Goal: Transaction & Acquisition: Subscribe to service/newsletter

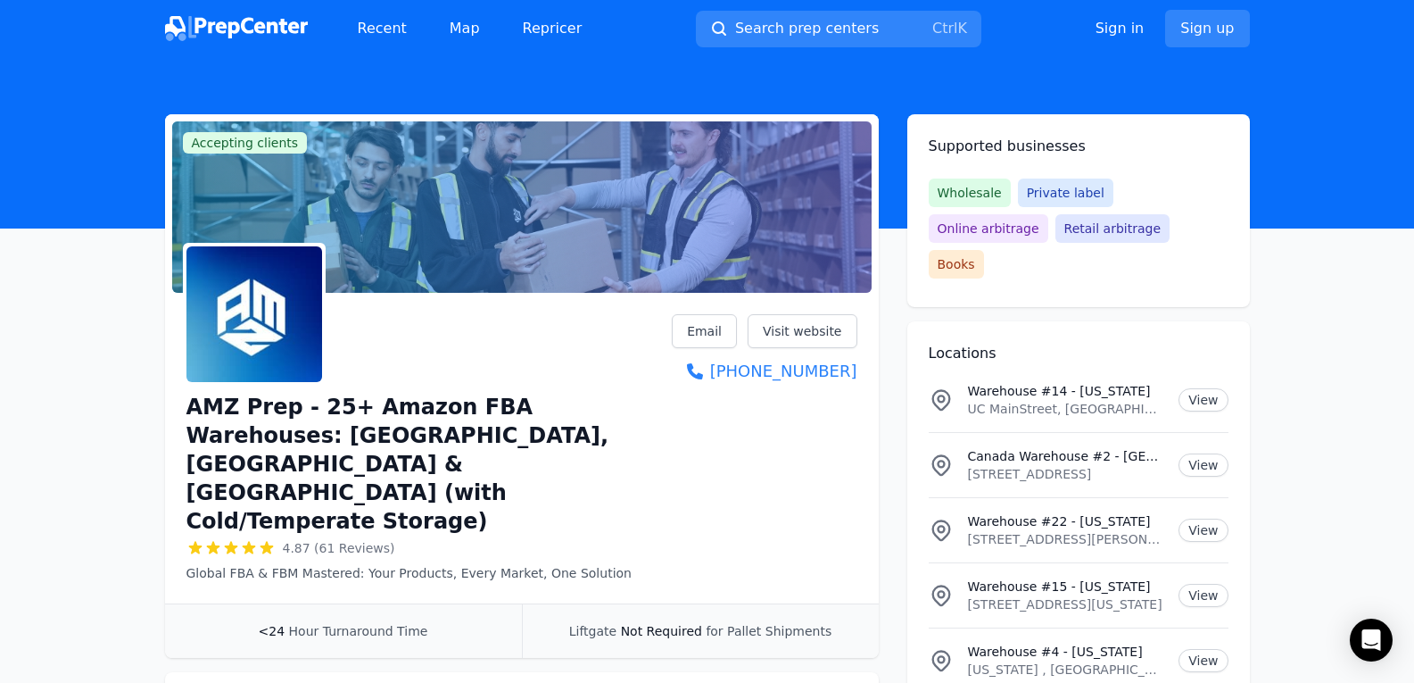
scroll to position [2231, 0]
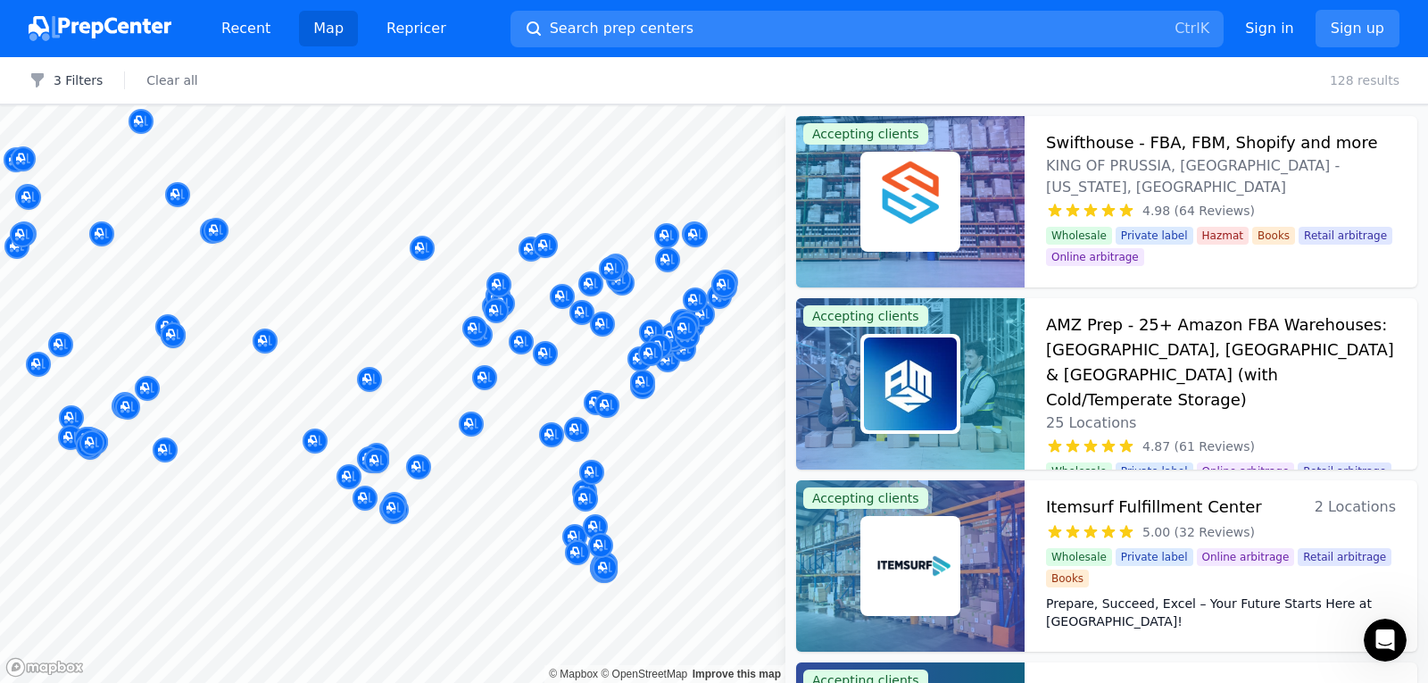
scroll to position [22420, 0]
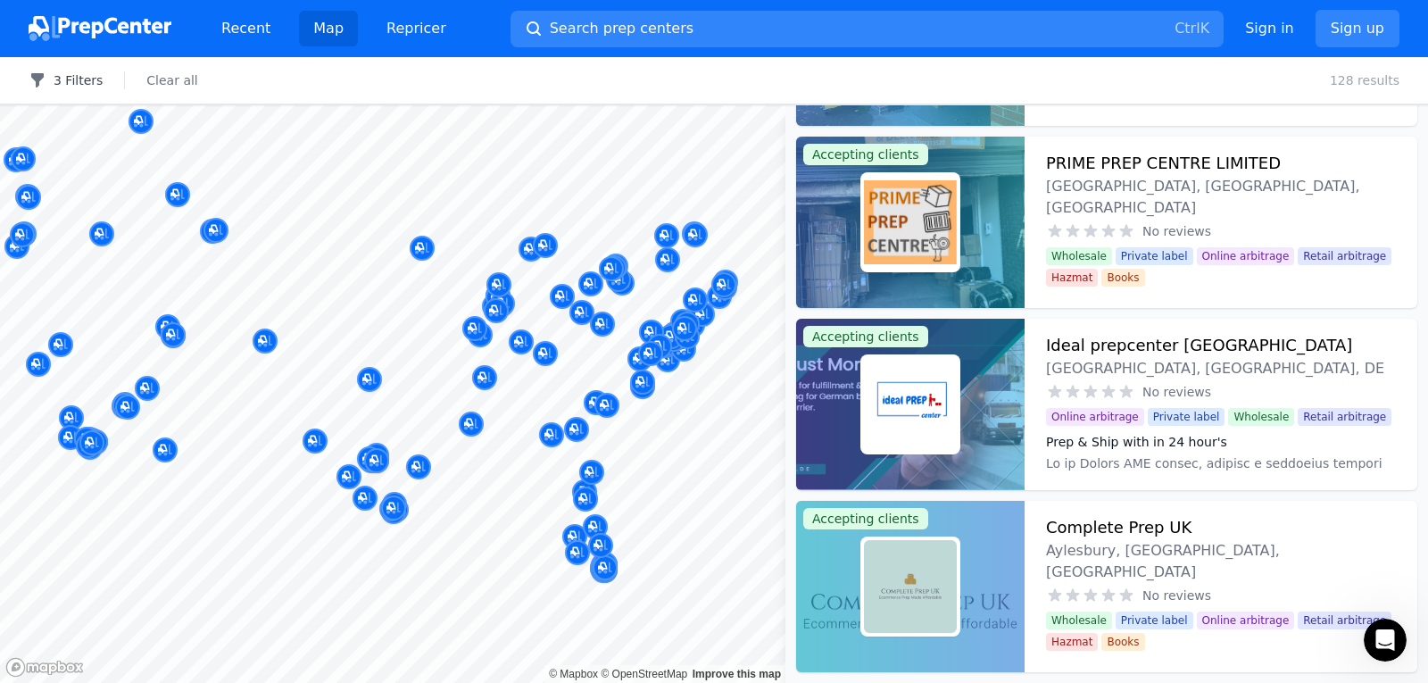
click at [73, 71] on button "3 Filters" at bounding box center [66, 80] width 74 height 18
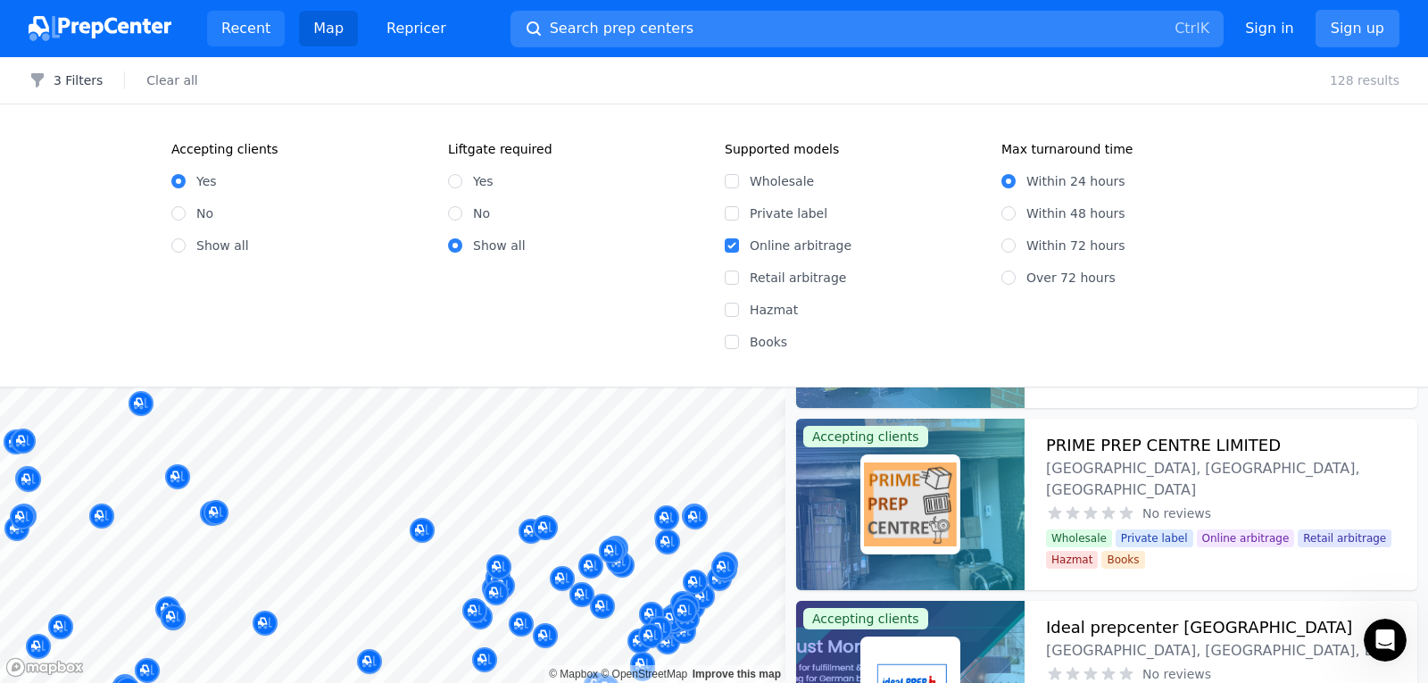
click at [263, 29] on link "Recent" at bounding box center [246, 29] width 78 height 36
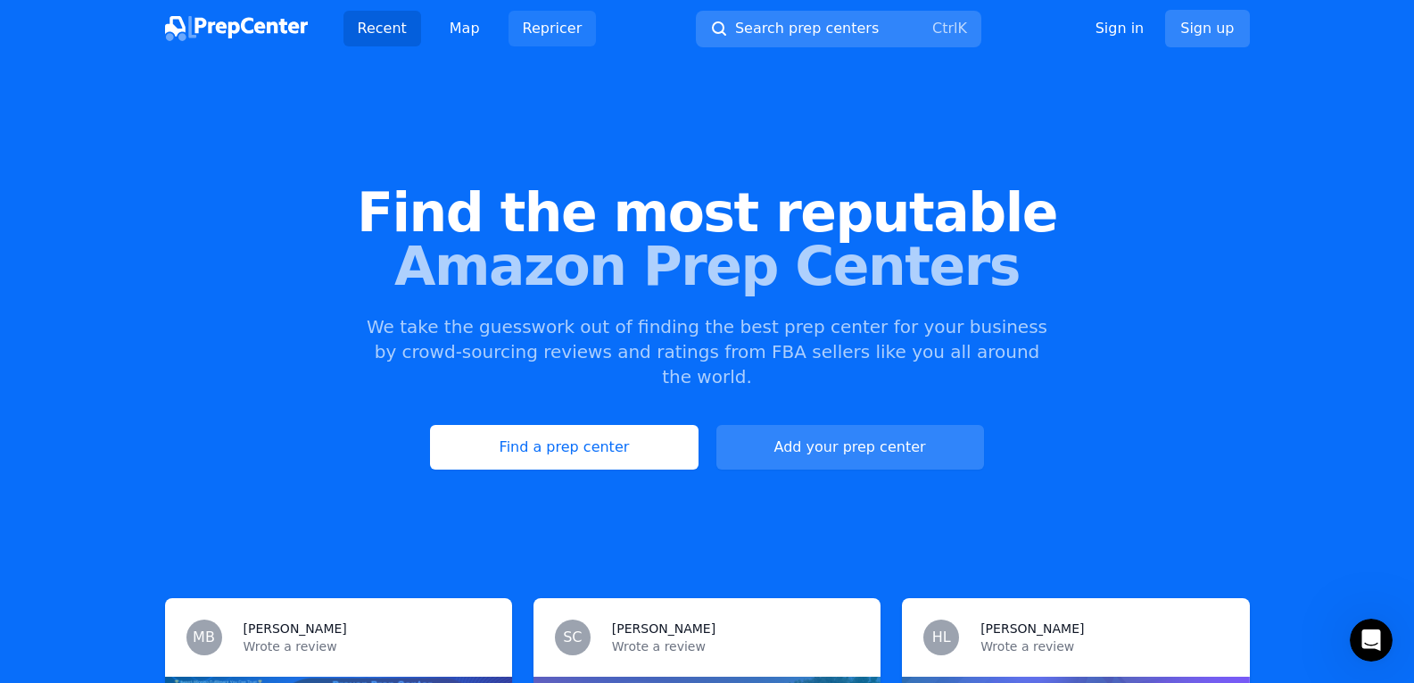
click at [530, 19] on link "Repricer" at bounding box center [553, 29] width 88 height 36
click at [1189, 28] on link "Sign up" at bounding box center [1207, 28] width 84 height 37
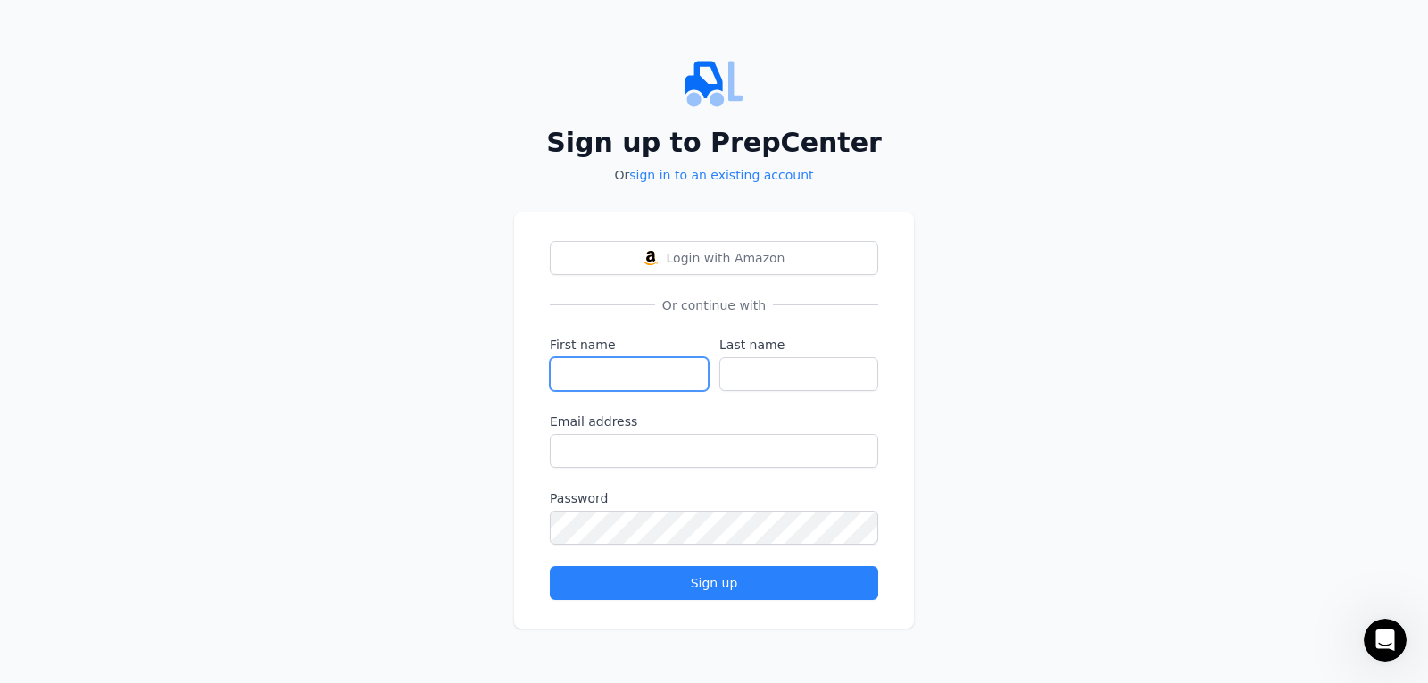
click at [636, 375] on input "First name" at bounding box center [629, 374] width 159 height 34
type input "Pavel"
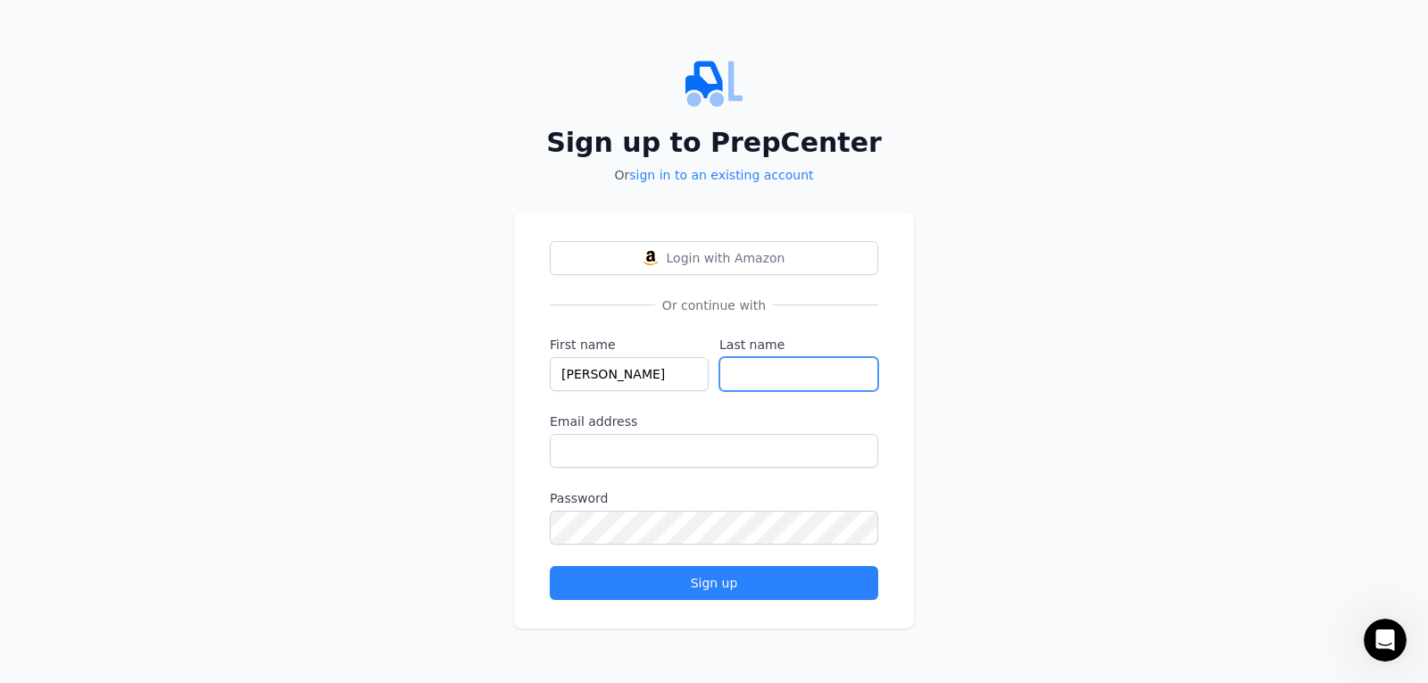
type input "Zialevich"
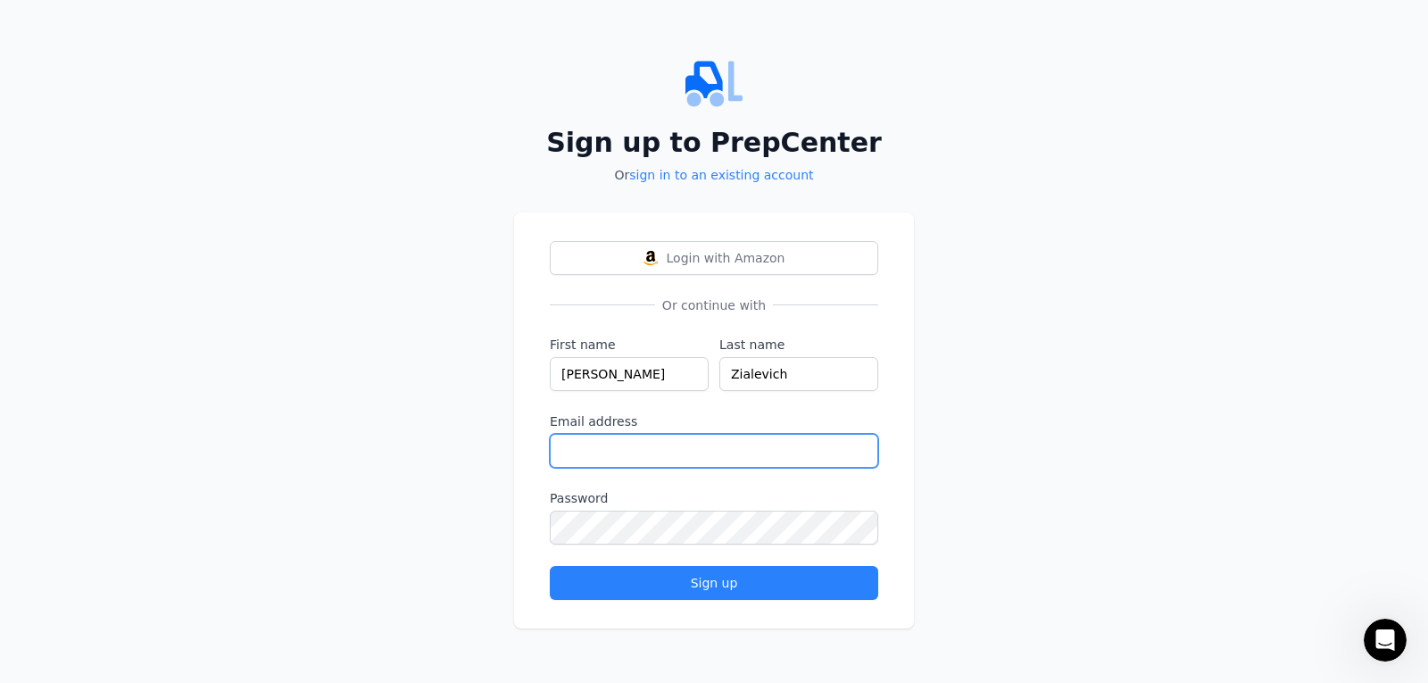
click at [647, 446] on input "Email address" at bounding box center [714, 451] width 328 height 34
click at [1038, 455] on div "Sign up to PrepCenter Or sign in to an existing account Login with Amazon Or co…" at bounding box center [714, 341] width 1428 height 683
click at [601, 453] on input "Email address" at bounding box center [714, 451] width 328 height 34
type input "613pasha613@gmail.com"
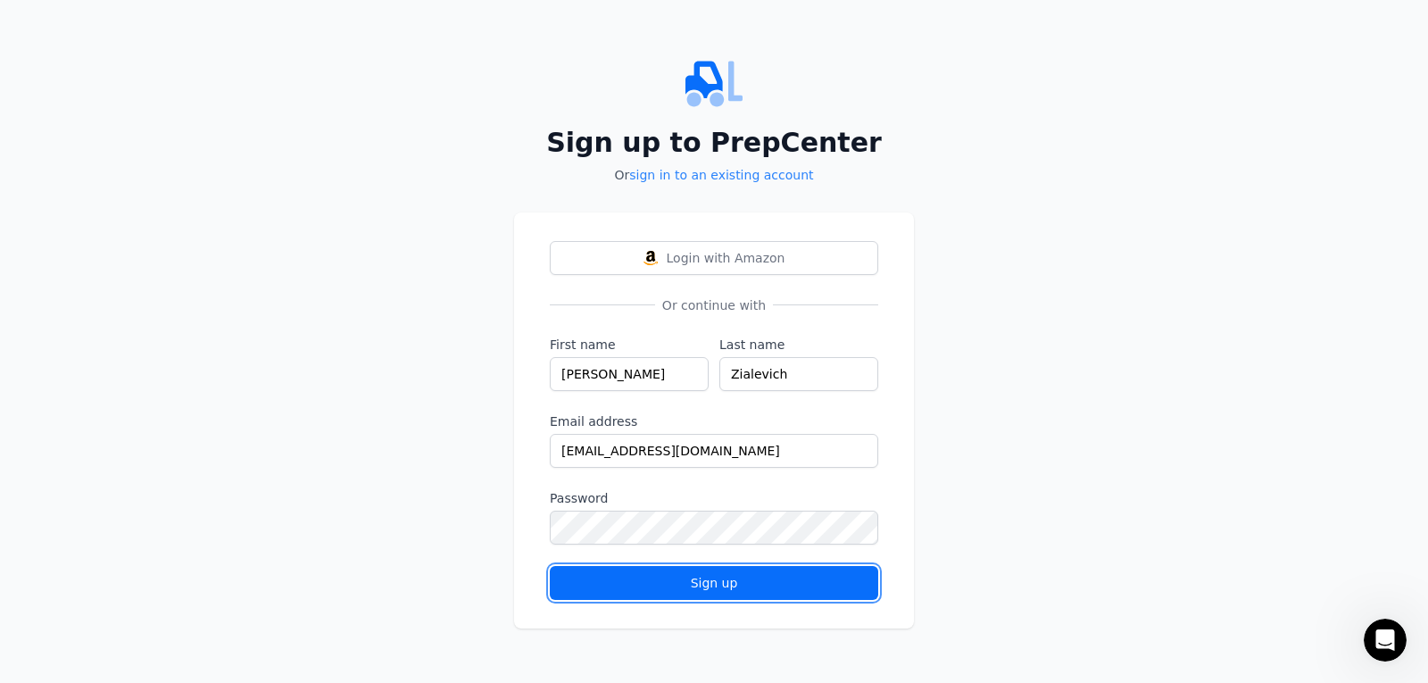
click at [678, 571] on button "Sign up" at bounding box center [714, 583] width 328 height 34
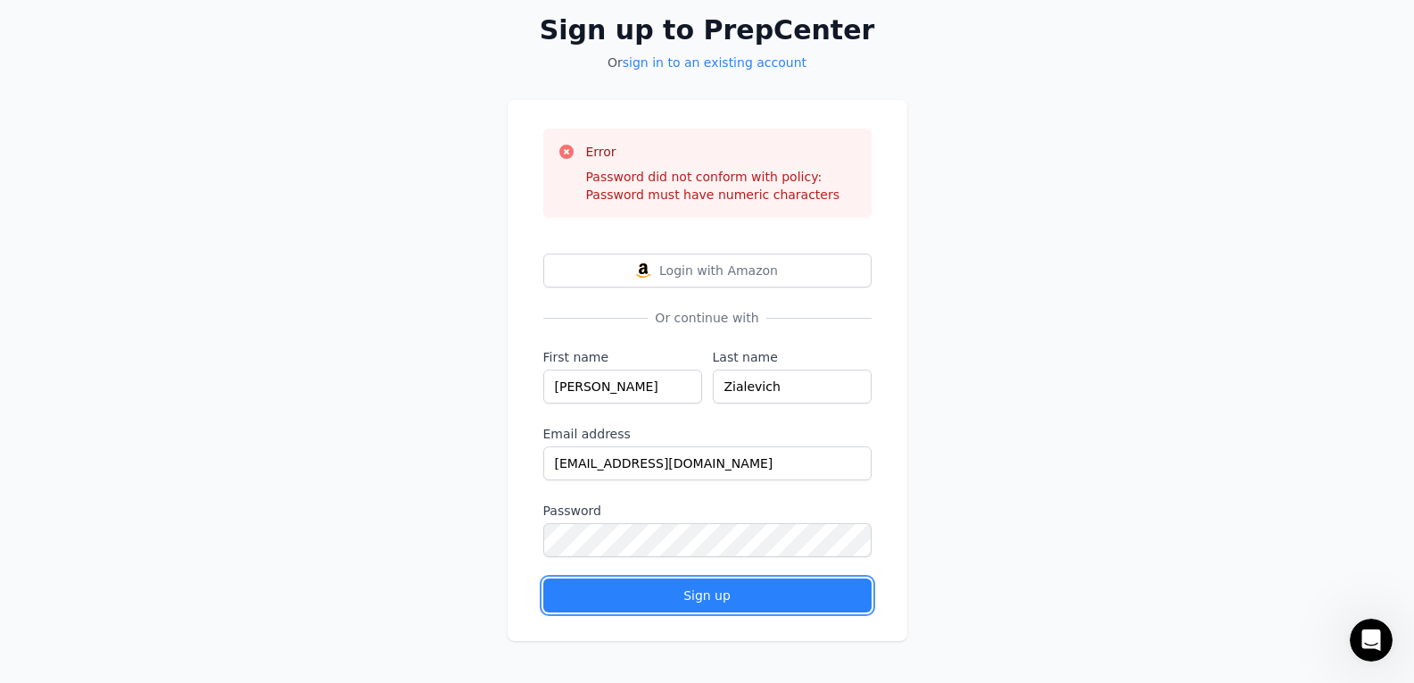
scroll to position [101, 0]
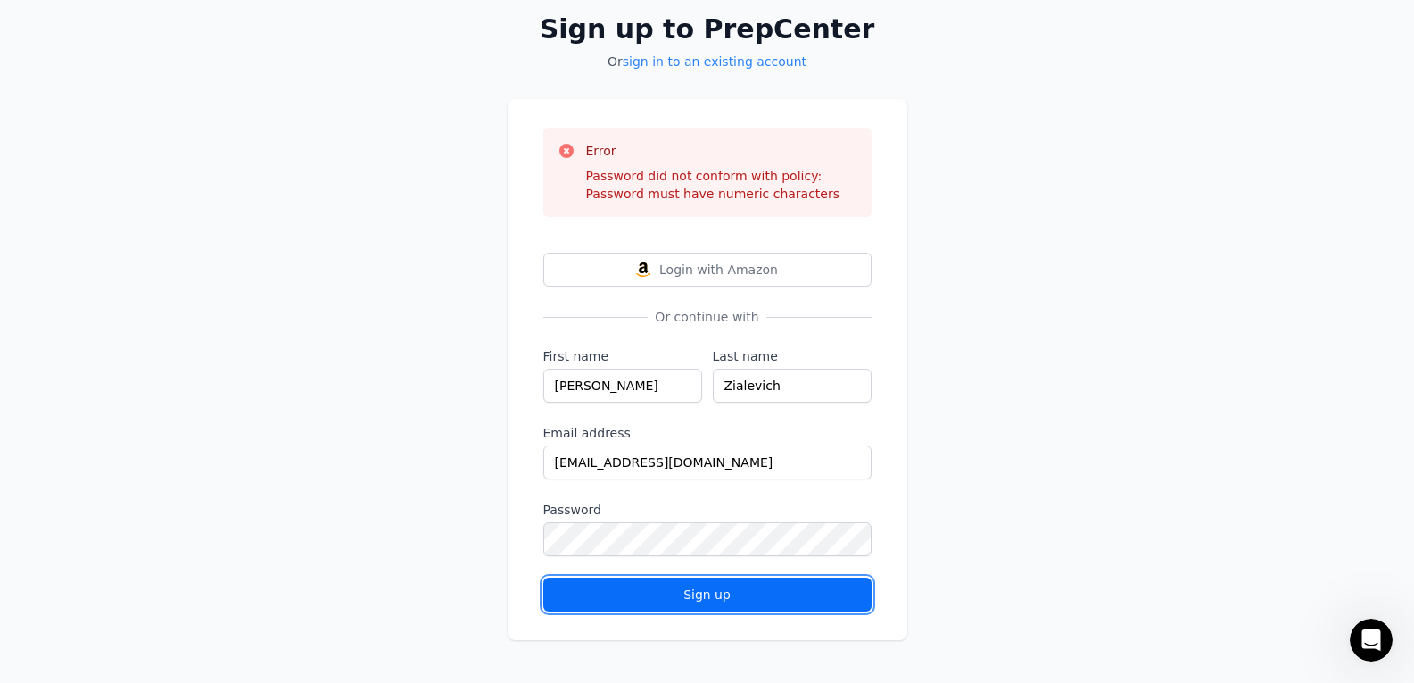
click at [675, 601] on div "Sign up" at bounding box center [708, 594] width 298 height 18
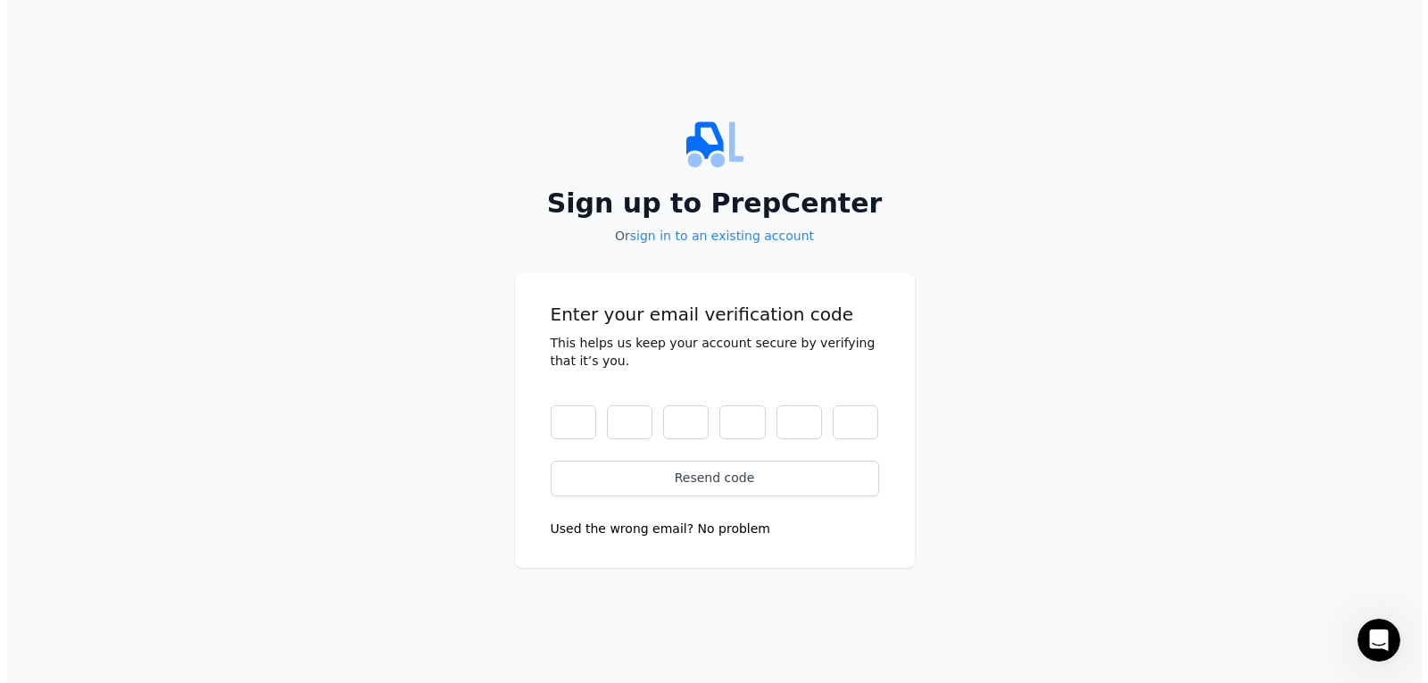
scroll to position [0, 0]
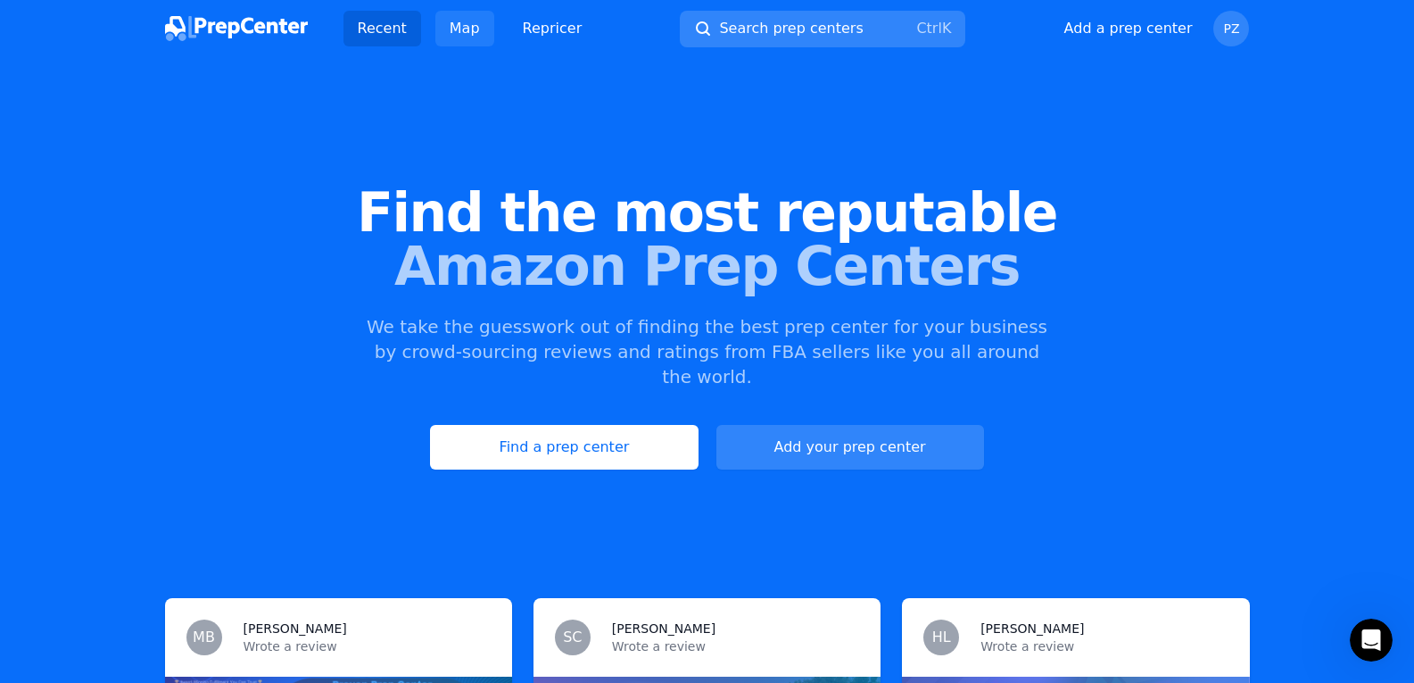
click at [462, 12] on link "Map" at bounding box center [464, 29] width 59 height 36
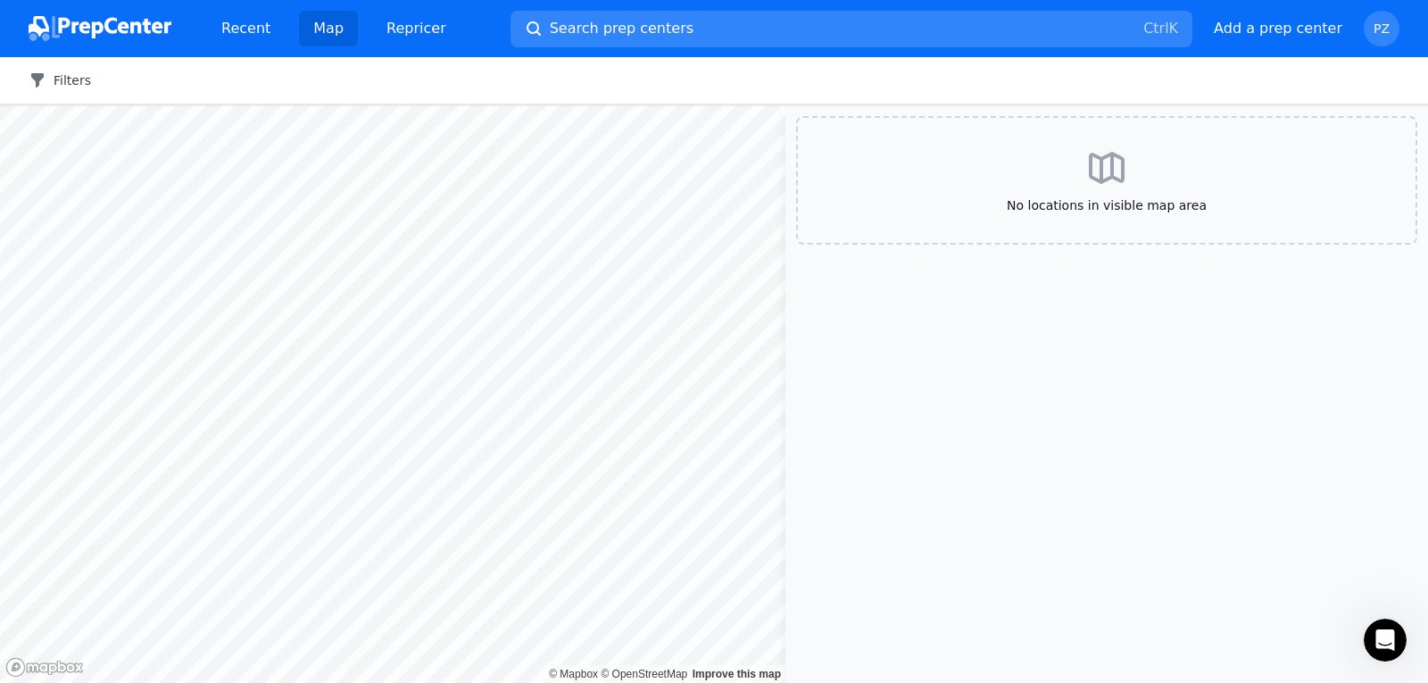
click at [72, 85] on button "Filters" at bounding box center [60, 80] width 62 height 18
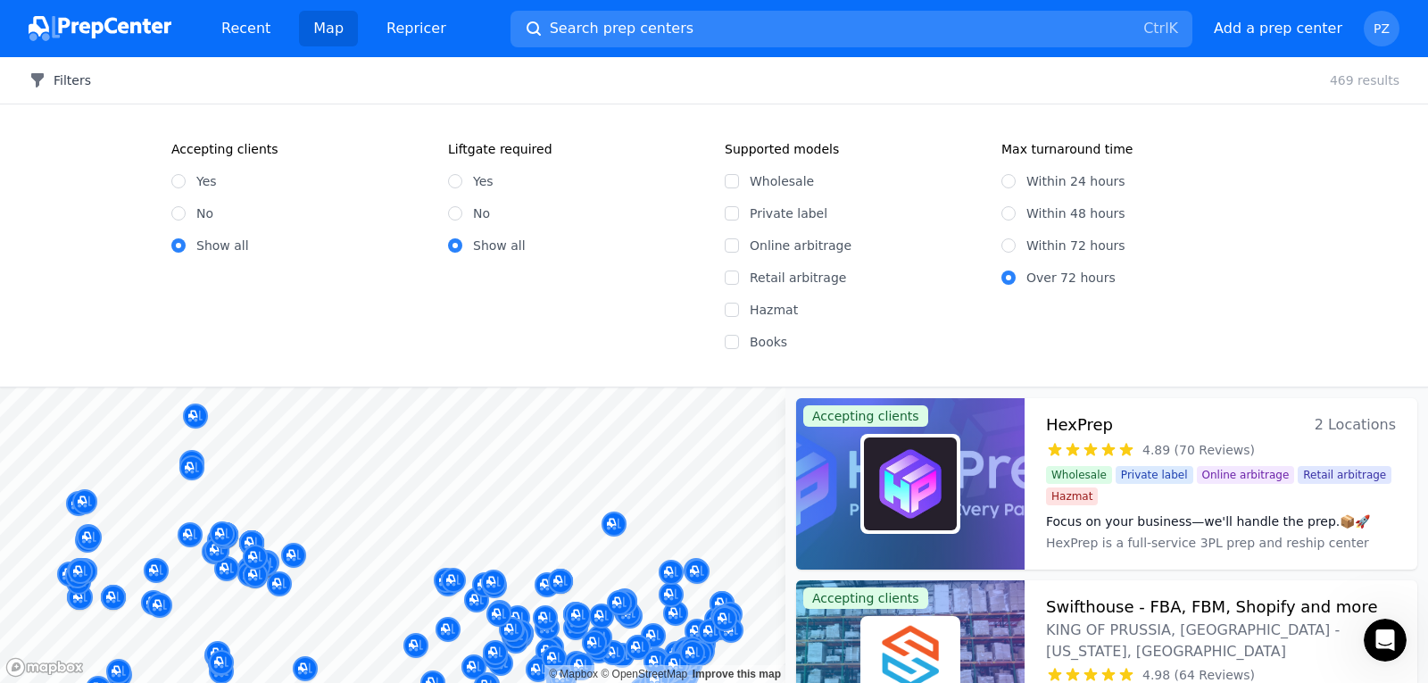
click at [1093, 175] on label "Within 24 hours" at bounding box center [1075, 181] width 99 height 18
click at [1015, 175] on input "Within 24 hours" at bounding box center [1008, 181] width 14 height 14
radio input "true"
click at [1100, 173] on label "Within 24 hours" at bounding box center [1075, 181] width 99 height 18
click at [1015, 174] on input "Within 24 hours" at bounding box center [1008, 181] width 14 height 14
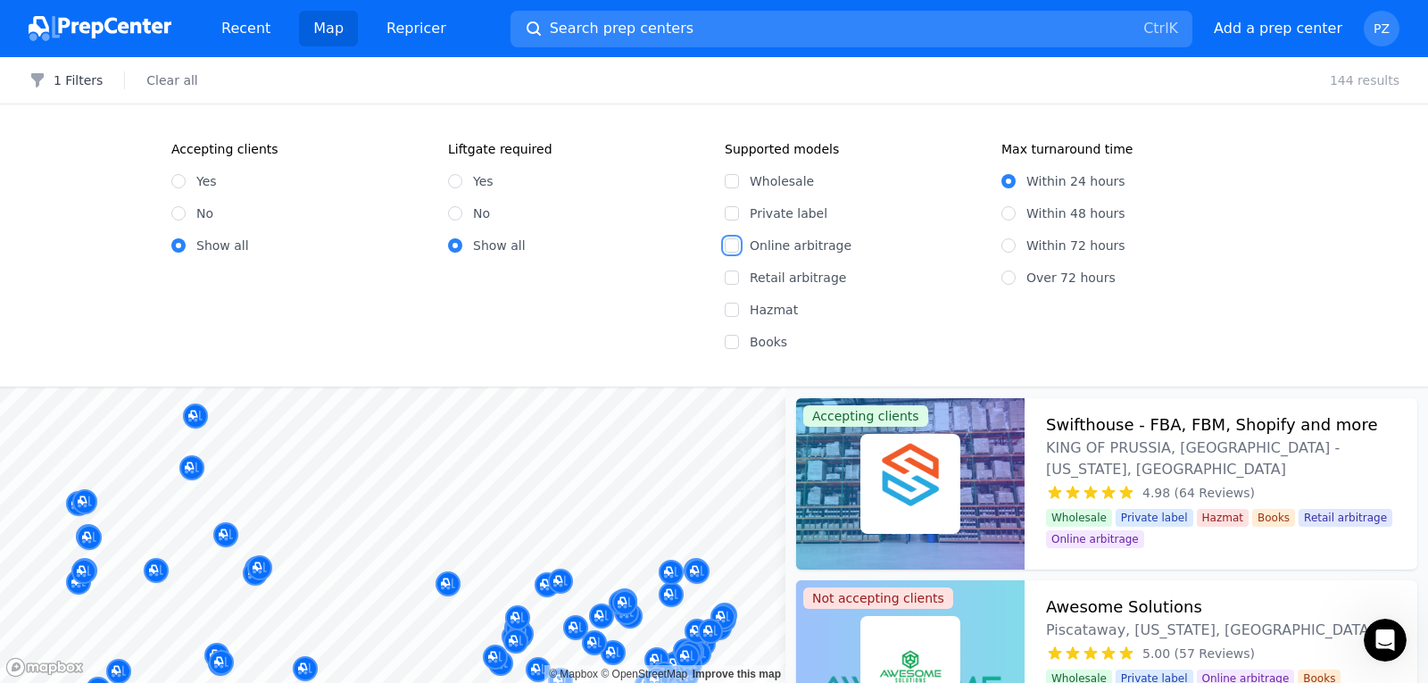
click at [732, 244] on input "Online arbitrage" at bounding box center [732, 245] width 14 height 14
checkbox input "true"
click at [184, 180] on input "Yes" at bounding box center [178, 181] width 14 height 14
radio input "true"
